Goal: Transaction & Acquisition: Purchase product/service

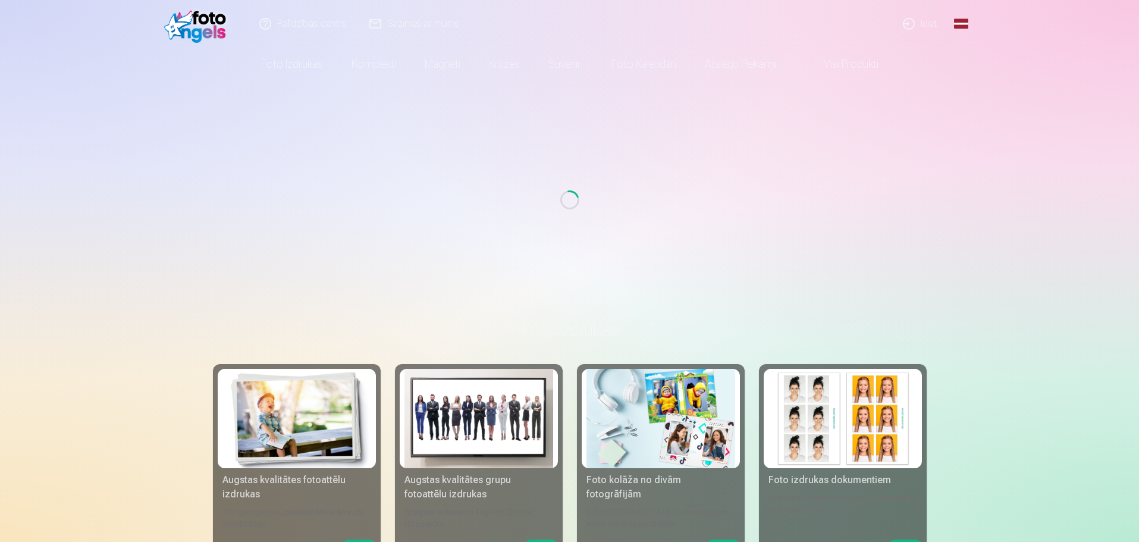
click at [929, 26] on link "Ieiet" at bounding box center [920, 24] width 57 height 48
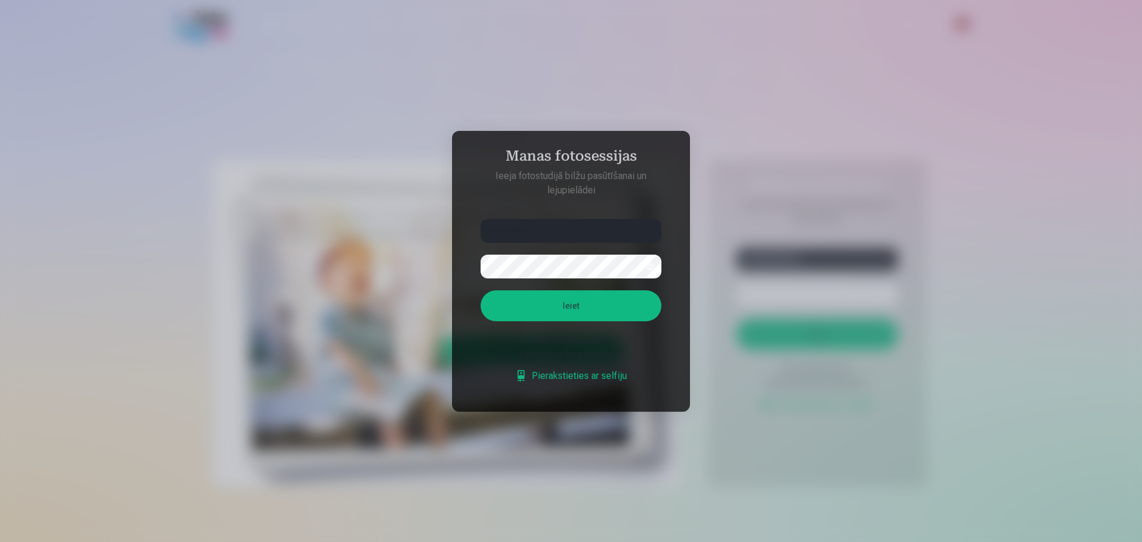
type input "**********"
click at [480, 290] on button "Ieiet" at bounding box center [570, 305] width 181 height 31
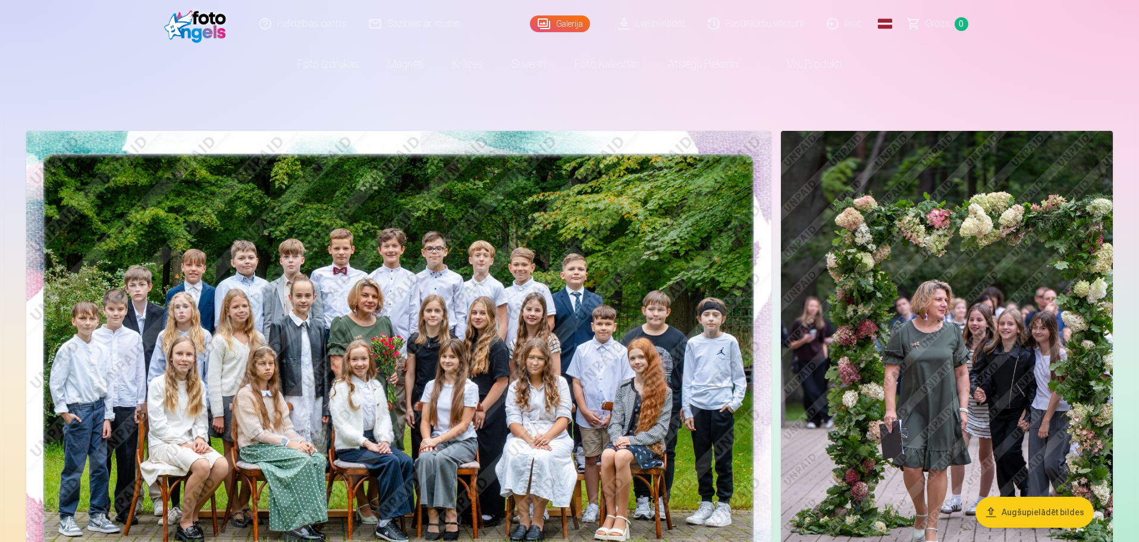
click at [252, 310] on img at bounding box center [398, 379] width 745 height 497
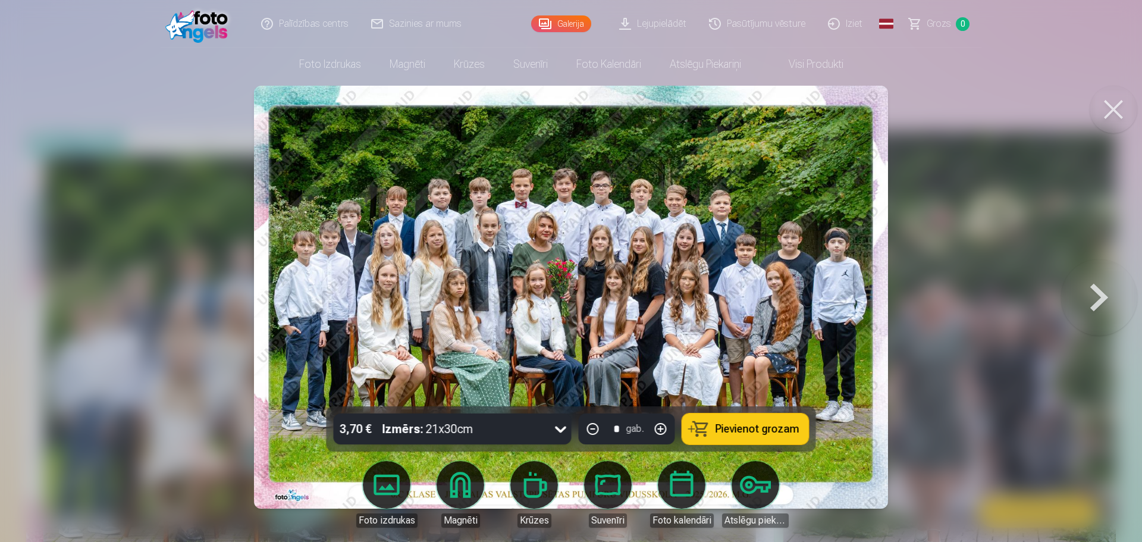
click at [379, 476] on body "Palīdzības centrs Sazinies ar mums Galerija Lejupielādēt Pasūtījumu vēsture Izi…" at bounding box center [571, 271] width 1142 height 542
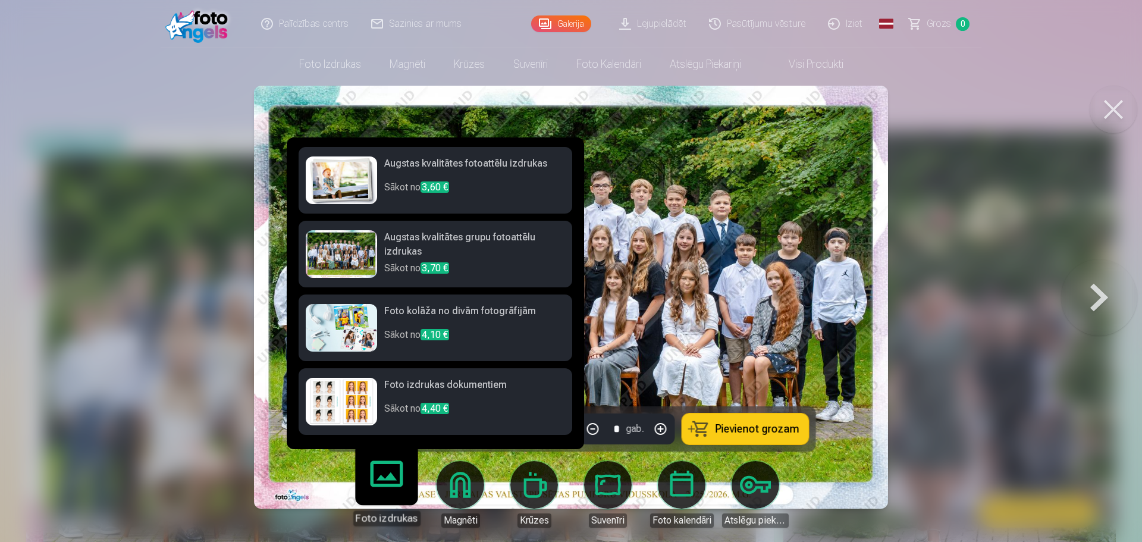
click at [482, 249] on h6 "Augstas kvalitātes grupu fotoattēlu izdrukas" at bounding box center [474, 245] width 181 height 31
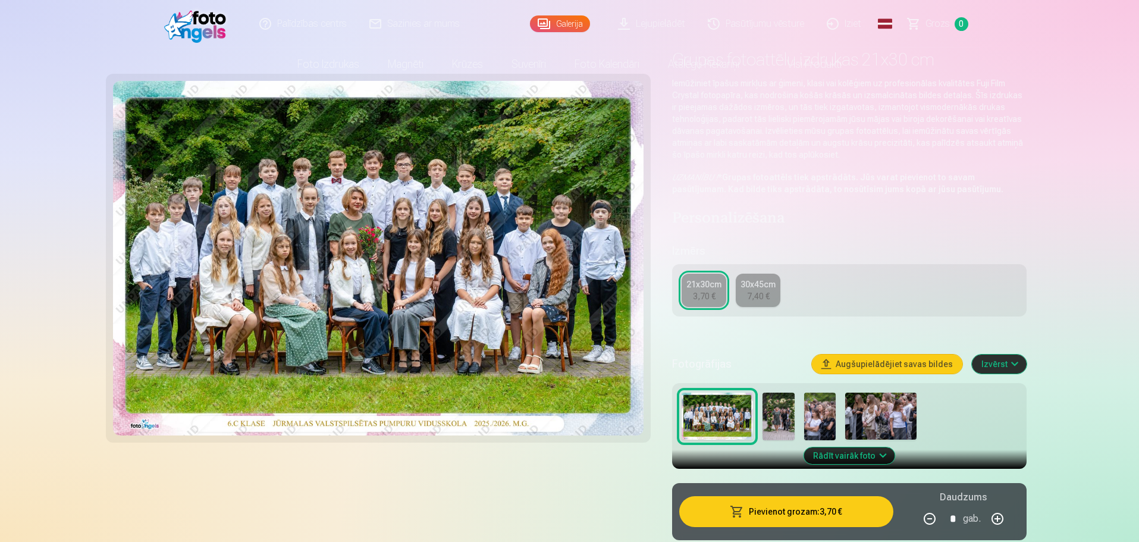
scroll to position [238, 0]
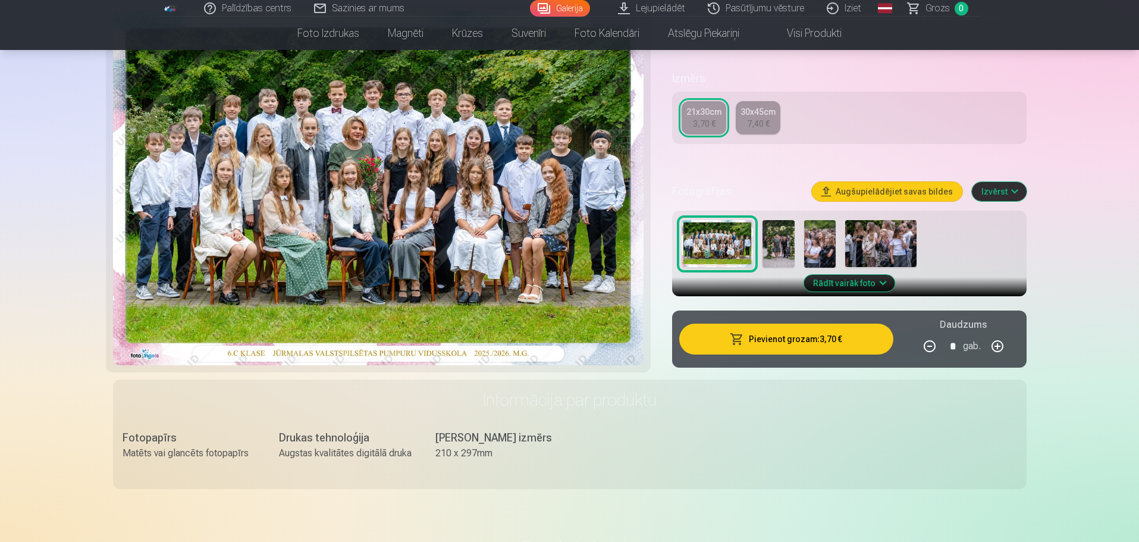
click at [822, 285] on button "Rādīt vairāk foto" at bounding box center [848, 283] width 91 height 17
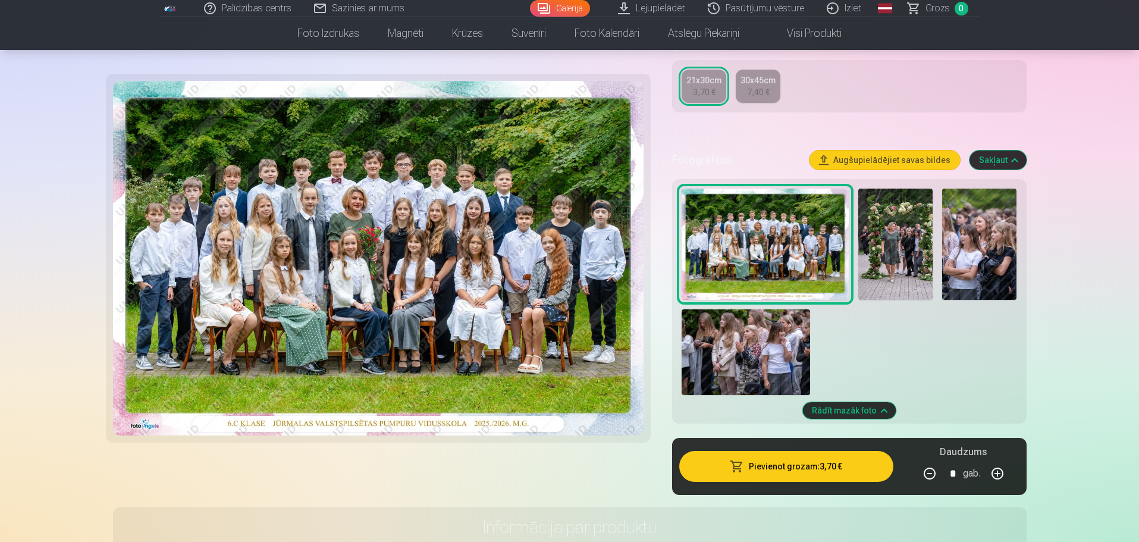
scroll to position [119, 0]
